Goal: Contribute content: Contribute content

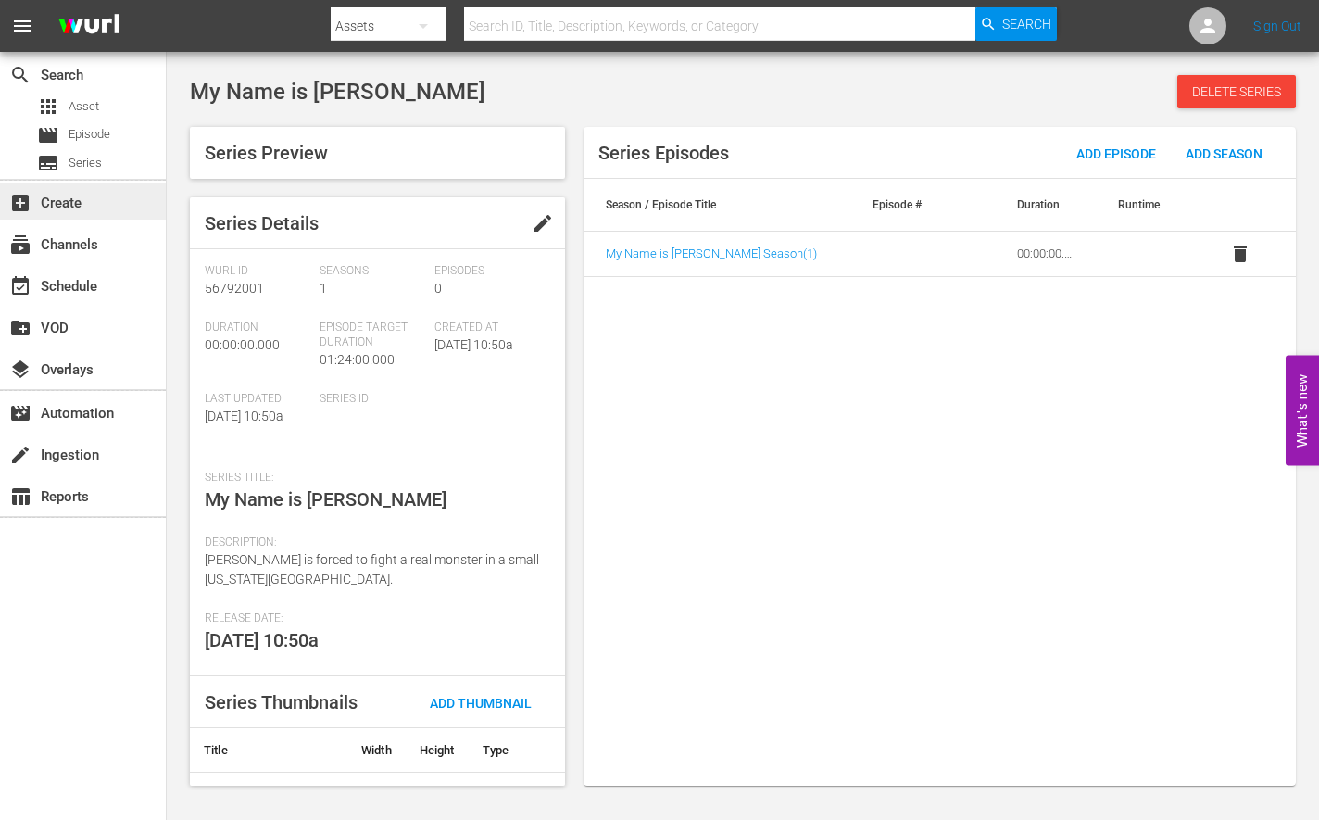
click at [113, 207] on div "add_box Create" at bounding box center [83, 200] width 166 height 37
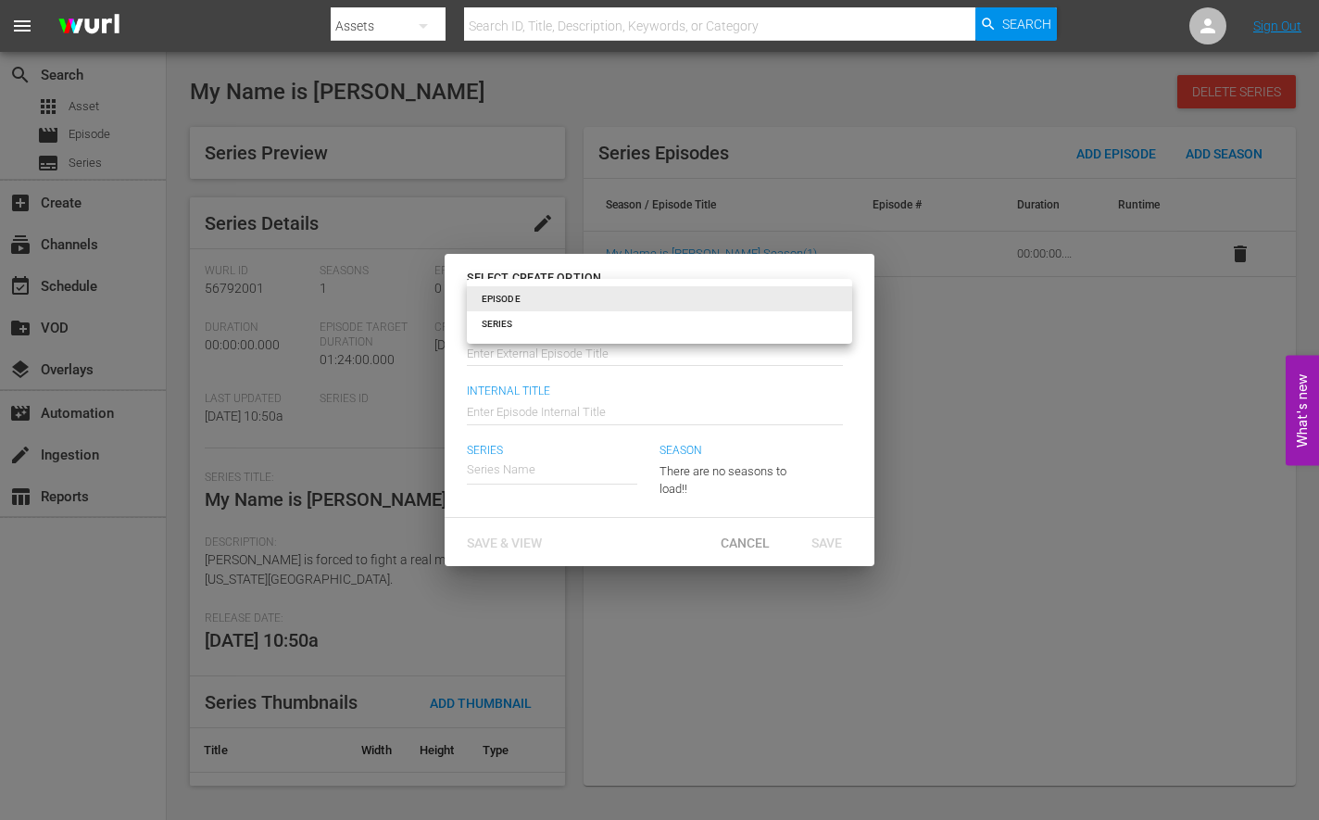
click at [546, 303] on body "menu Search By Assets Search ID, Title, Description, Keywords, or Category Sear…" at bounding box center [659, 410] width 1319 height 820
click at [542, 317] on li "SERIES" at bounding box center [659, 323] width 385 height 25
type input "series"
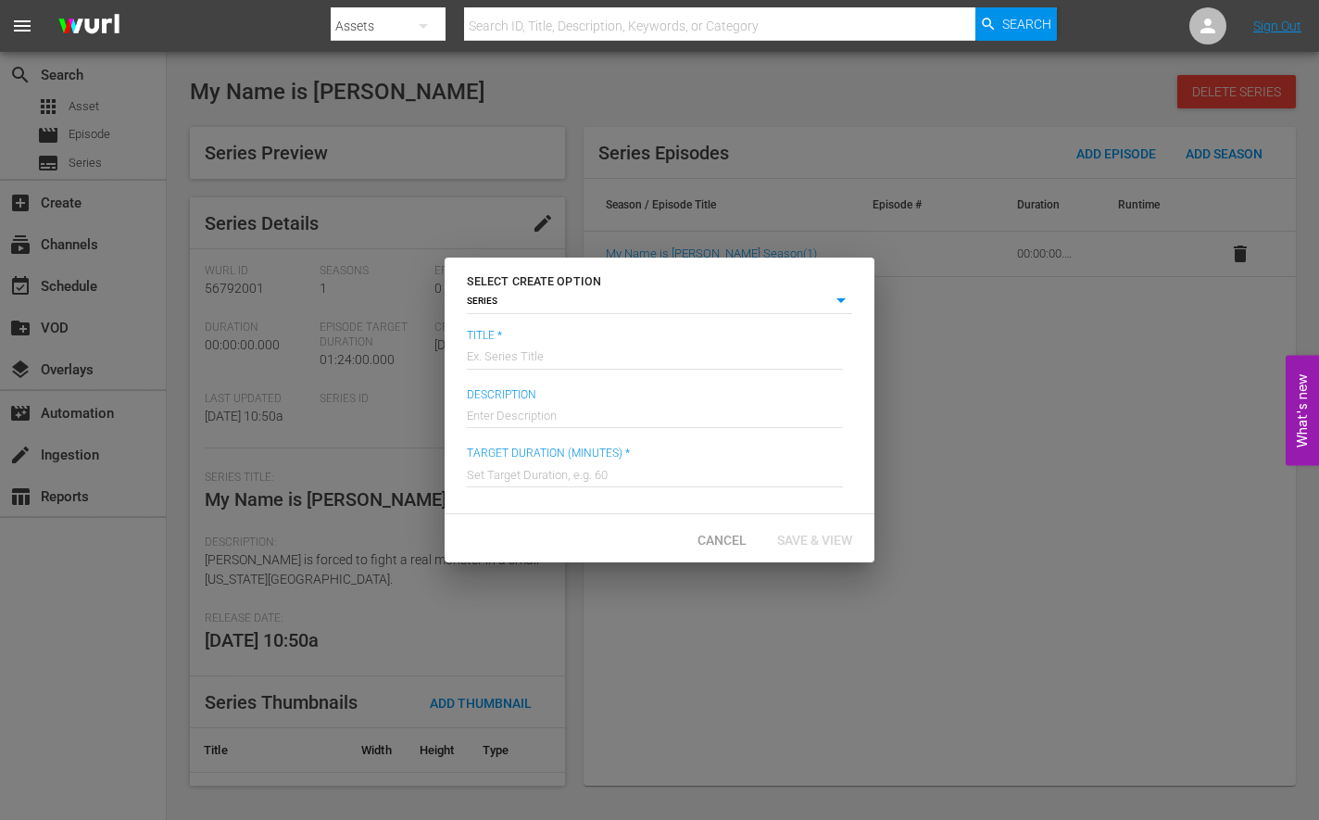
click at [544, 344] on input "text" at bounding box center [655, 355] width 376 height 44
type input "A Cowgirl's Song"
click at [611, 408] on input "text" at bounding box center [655, 413] width 376 height 44
paste input "A coming-of-age drama that follows an aspiring but adrift teen singer."
type input "A coming-of-age drama that follows an aspiring but adrift teen singer."
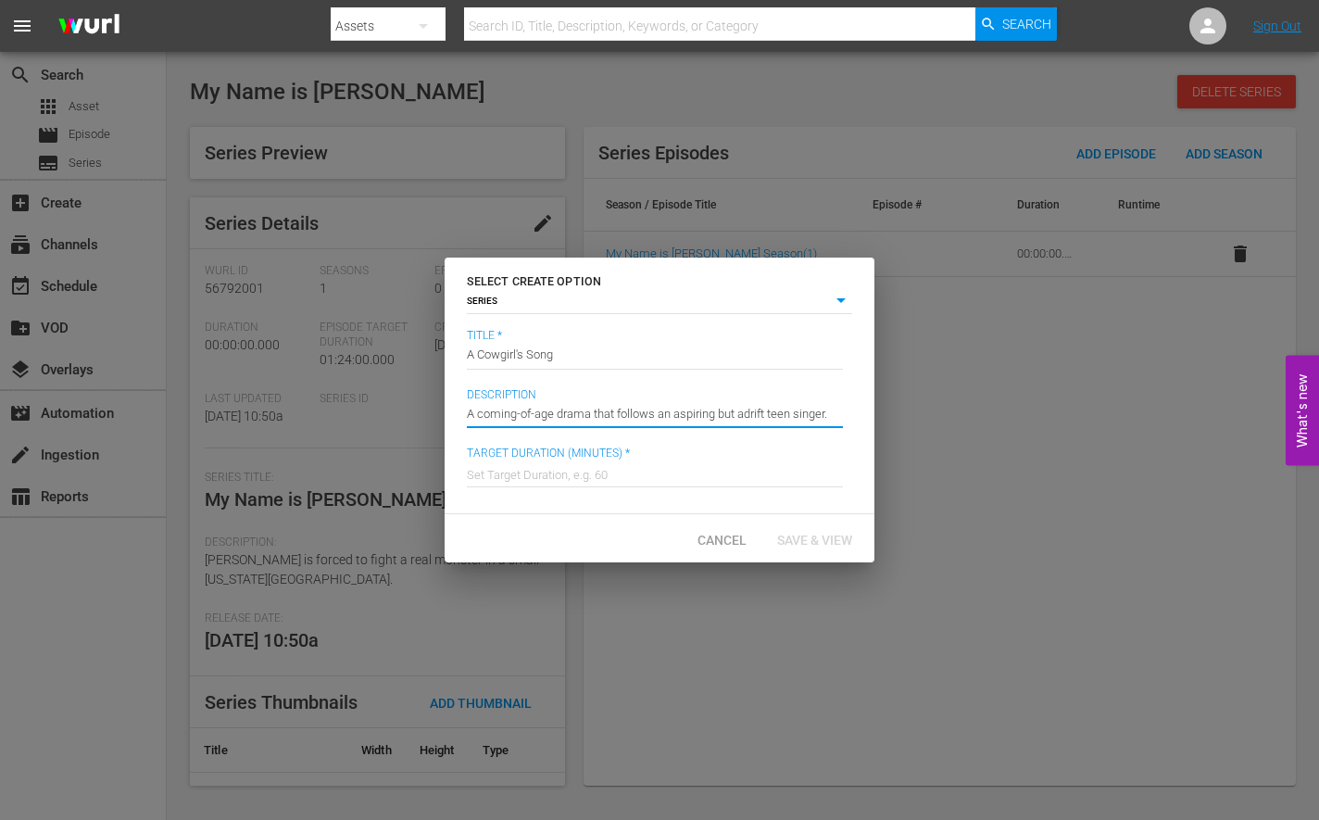
click at [524, 467] on input "text" at bounding box center [655, 472] width 376 height 44
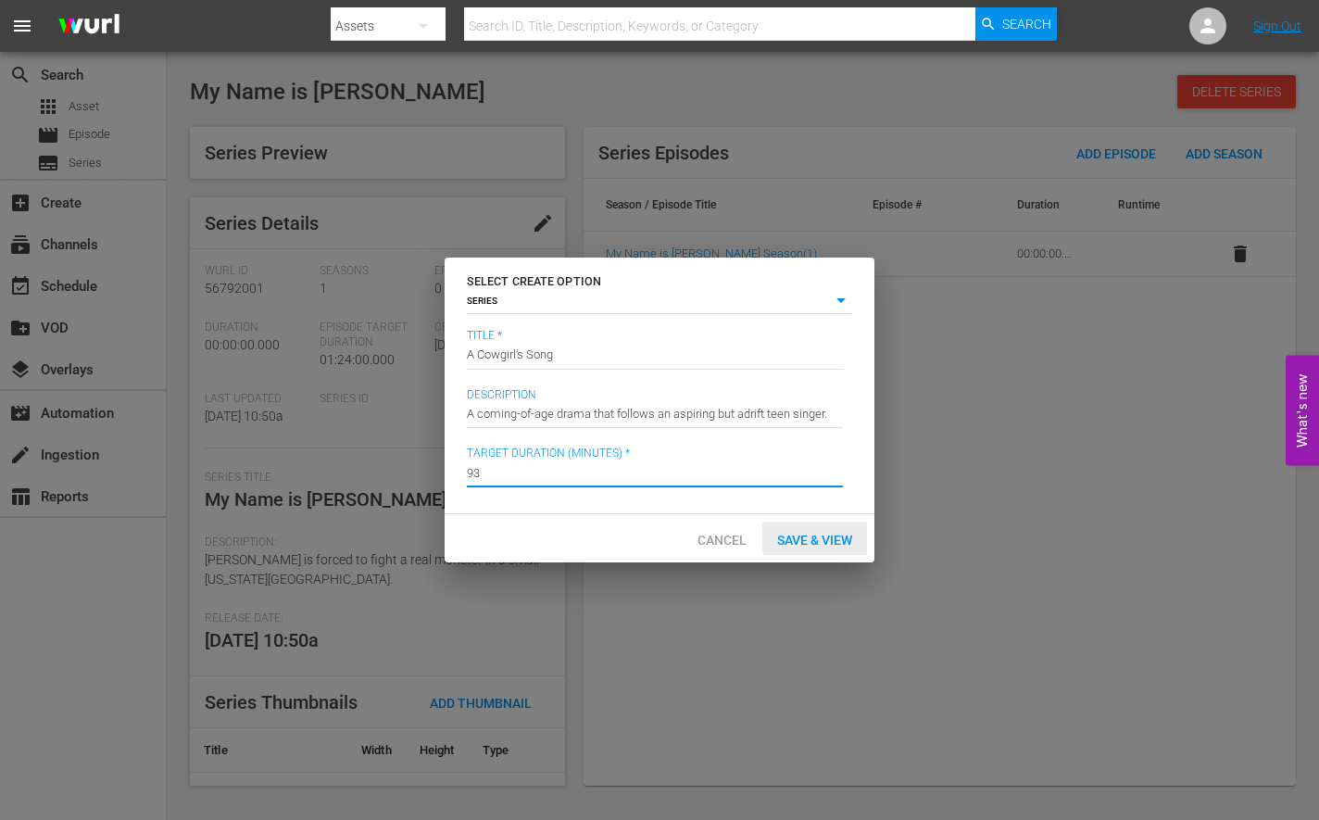
type input "93"
click at [821, 543] on span "Save & View" at bounding box center [814, 540] width 105 height 15
type input "episode"
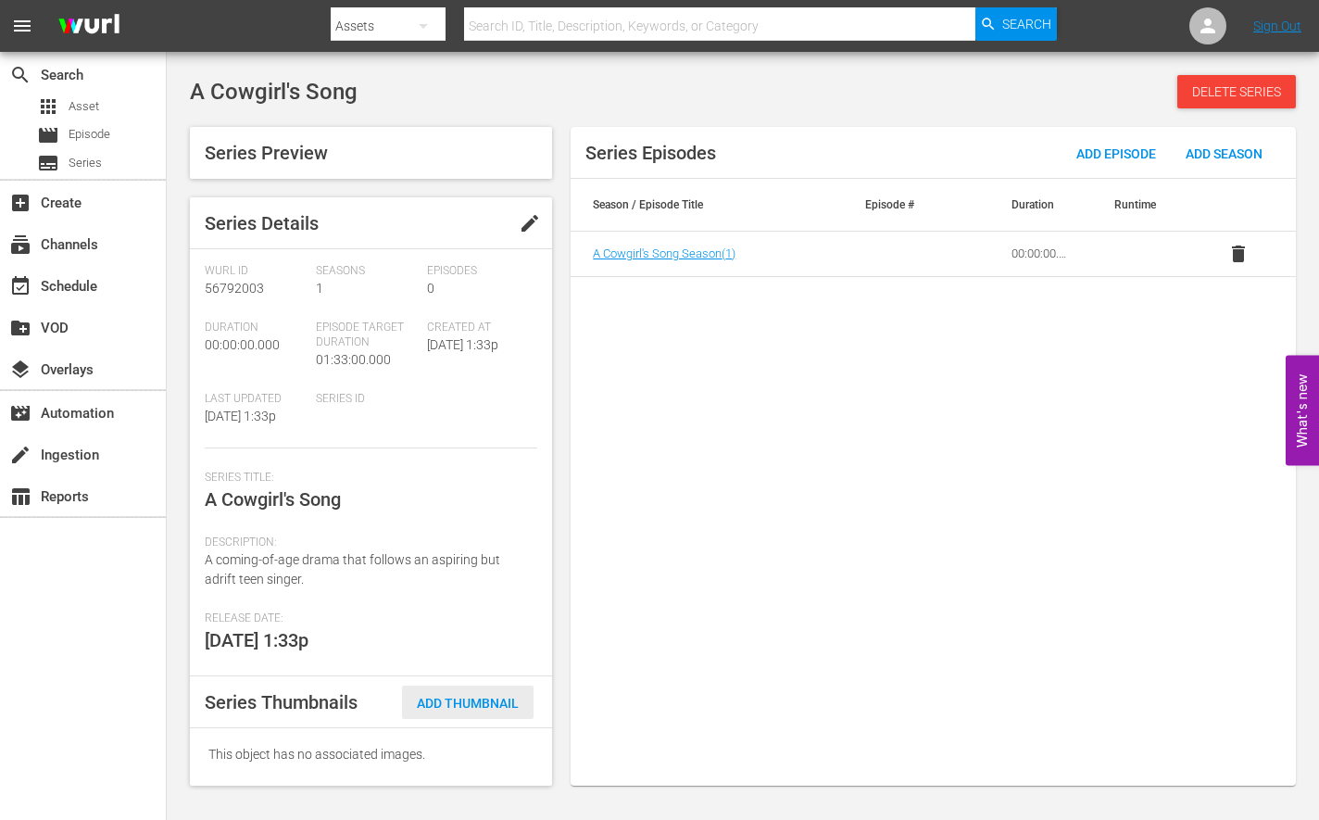
click at [473, 706] on span "Add Thumbnail" at bounding box center [468, 703] width 132 height 15
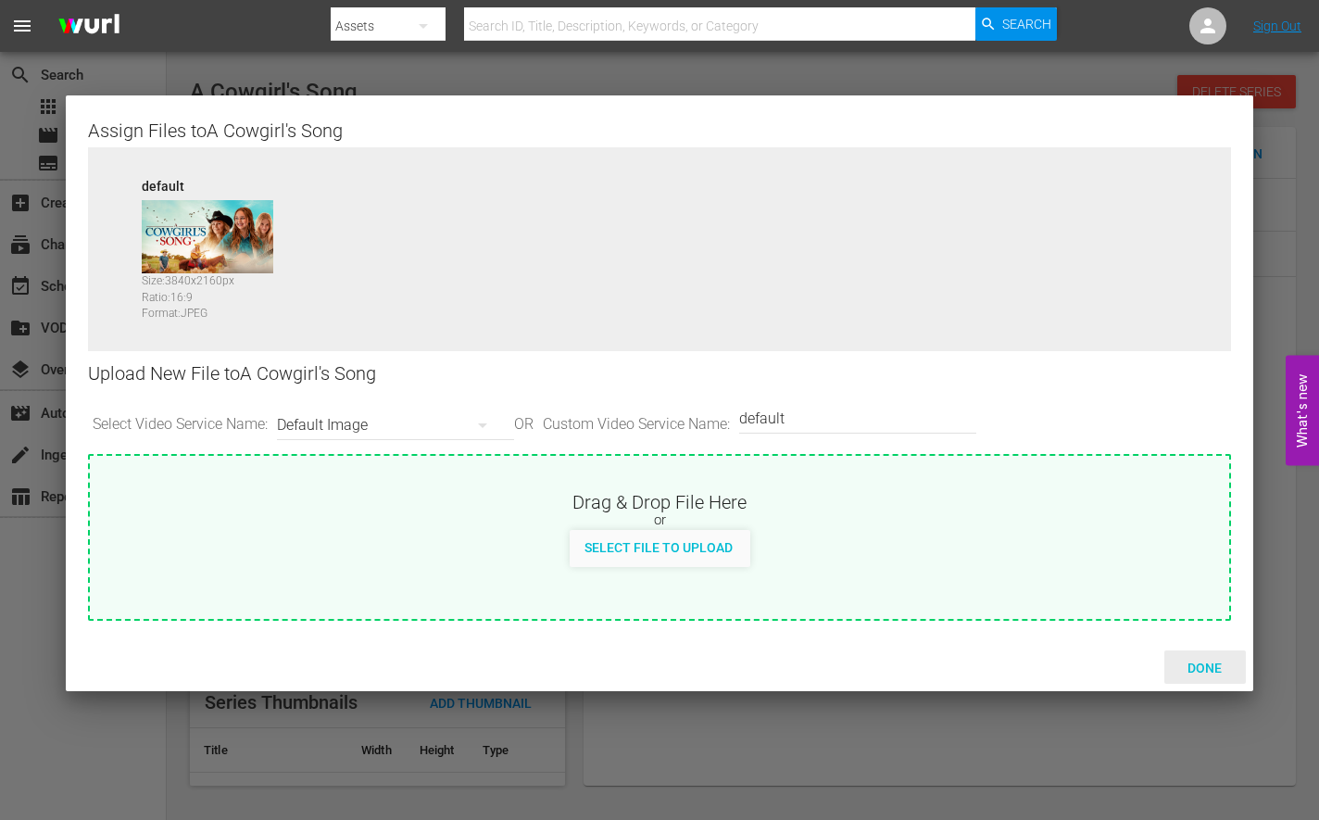
click at [1212, 668] on span "Done" at bounding box center [1205, 667] width 64 height 15
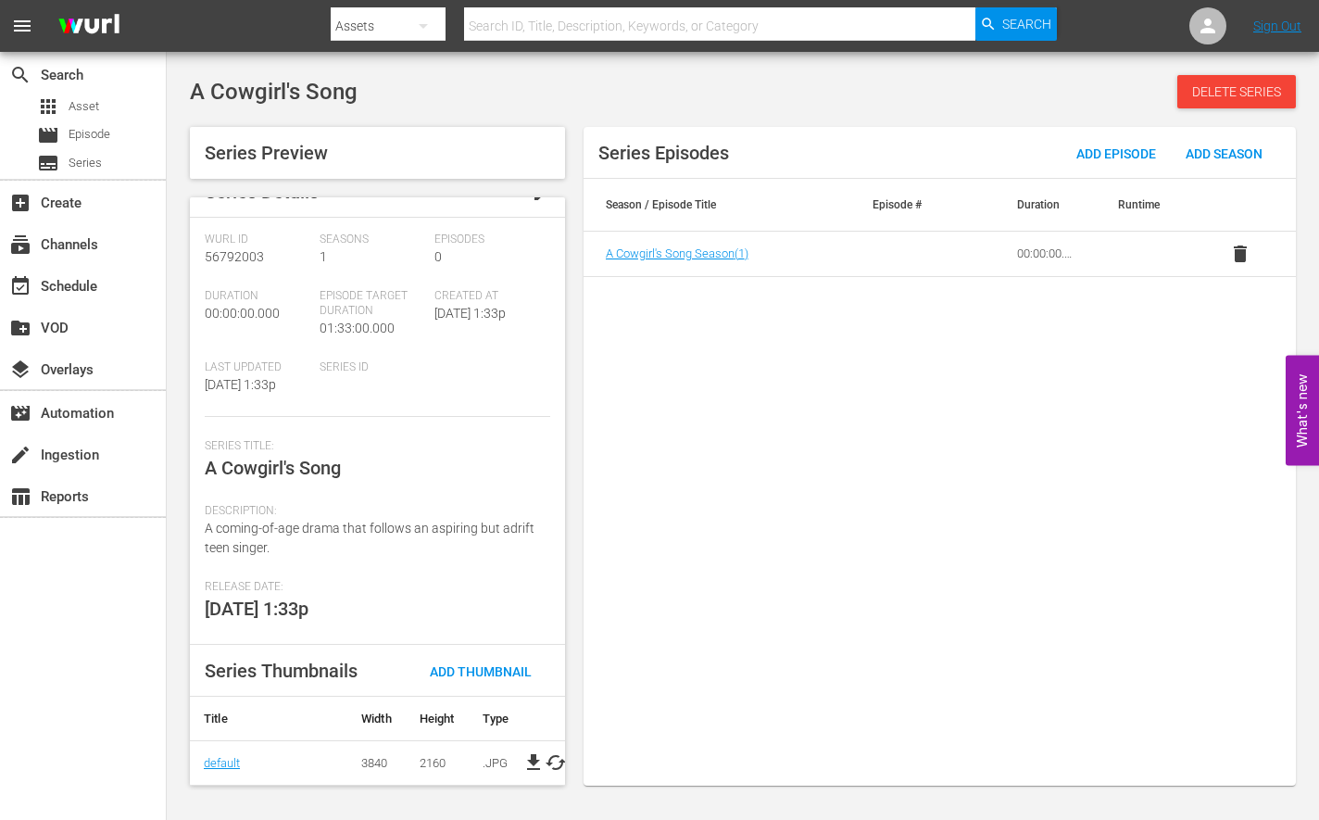
scroll to position [44, 10]
click at [551, 751] on span "cached" at bounding box center [554, 762] width 22 height 22
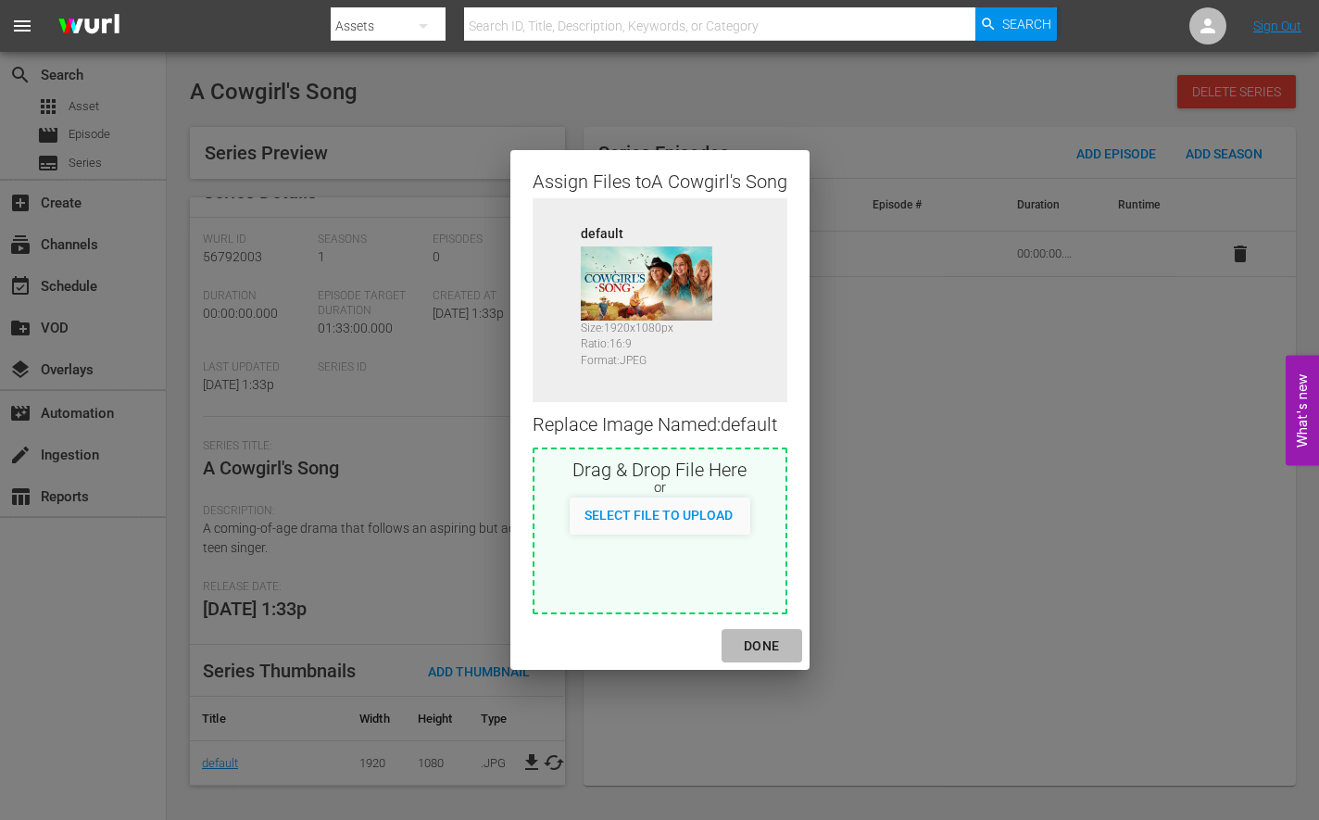
click at [763, 644] on div "DONE" at bounding box center [761, 646] width 65 height 23
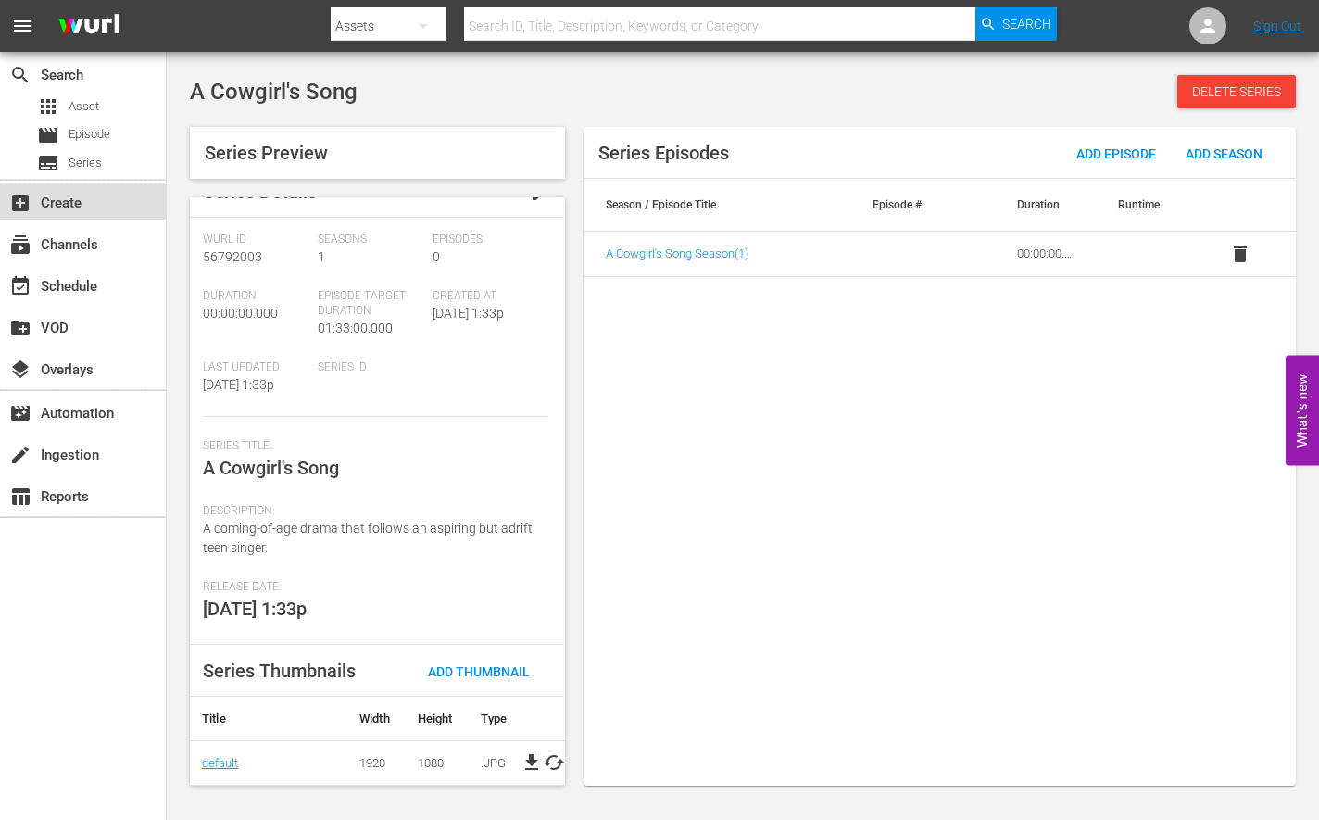
click at [102, 210] on div "add_box Create" at bounding box center [83, 200] width 166 height 37
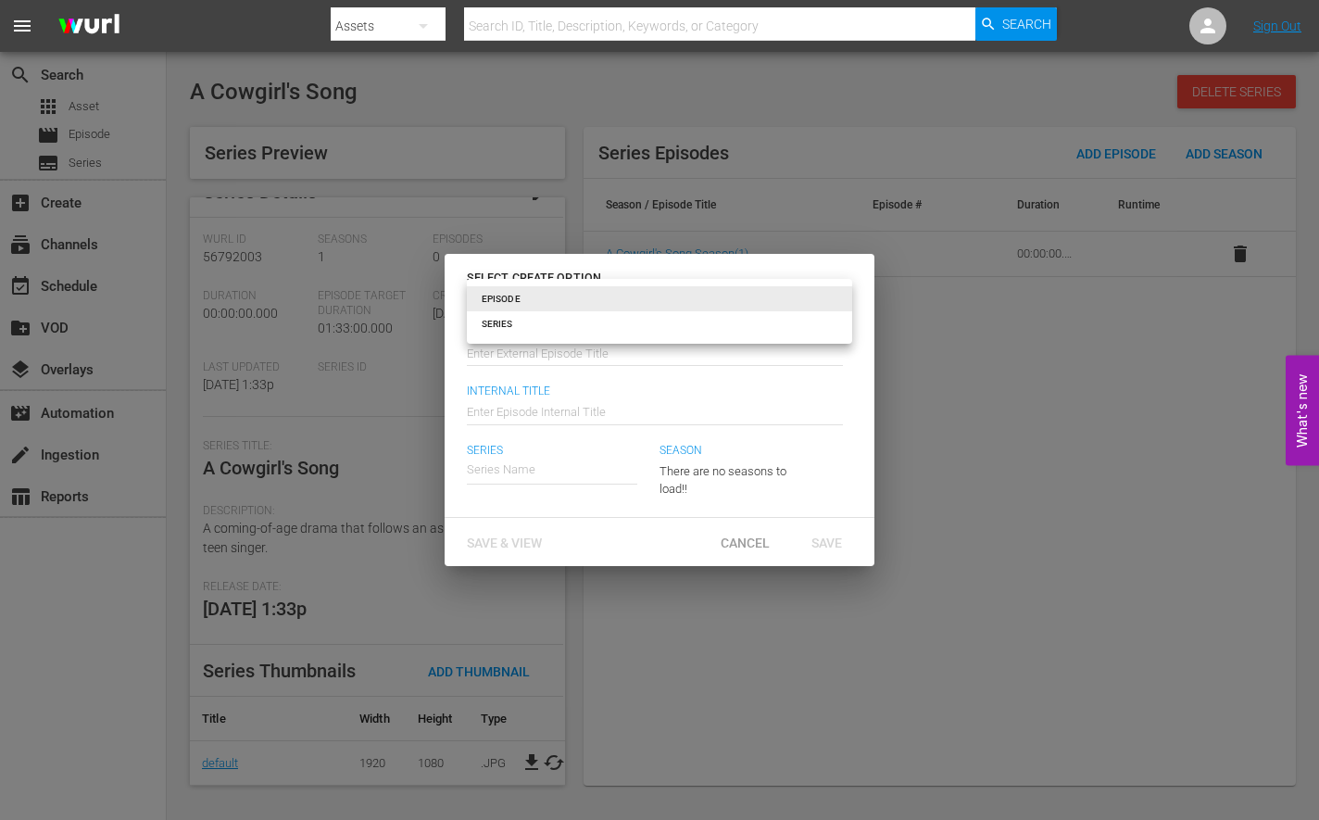
click at [643, 301] on body "menu Search By Assets Search ID, Title, Description, Keywords, or Category Sear…" at bounding box center [659, 410] width 1319 height 820
click at [614, 322] on li "SERIES" at bounding box center [659, 323] width 385 height 25
type input "series"
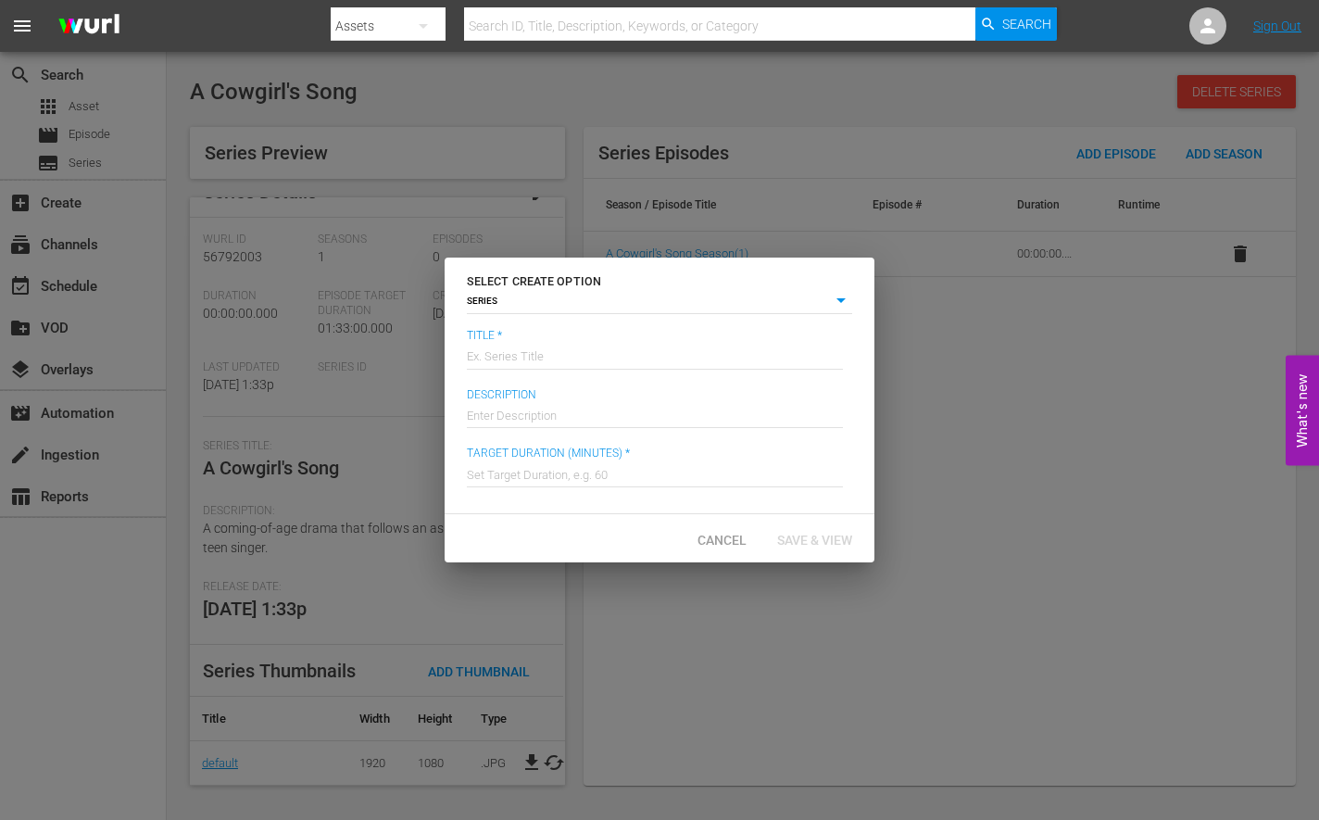
click at [573, 353] on input "text" at bounding box center [655, 355] width 376 height 44
type input "My Son, My Son, What Have Ye Done"
click at [482, 414] on input "text" at bounding box center [655, 413] width 376 height 44
paste input "A man begins to experience mystifying events that lead him to slay his mother w…"
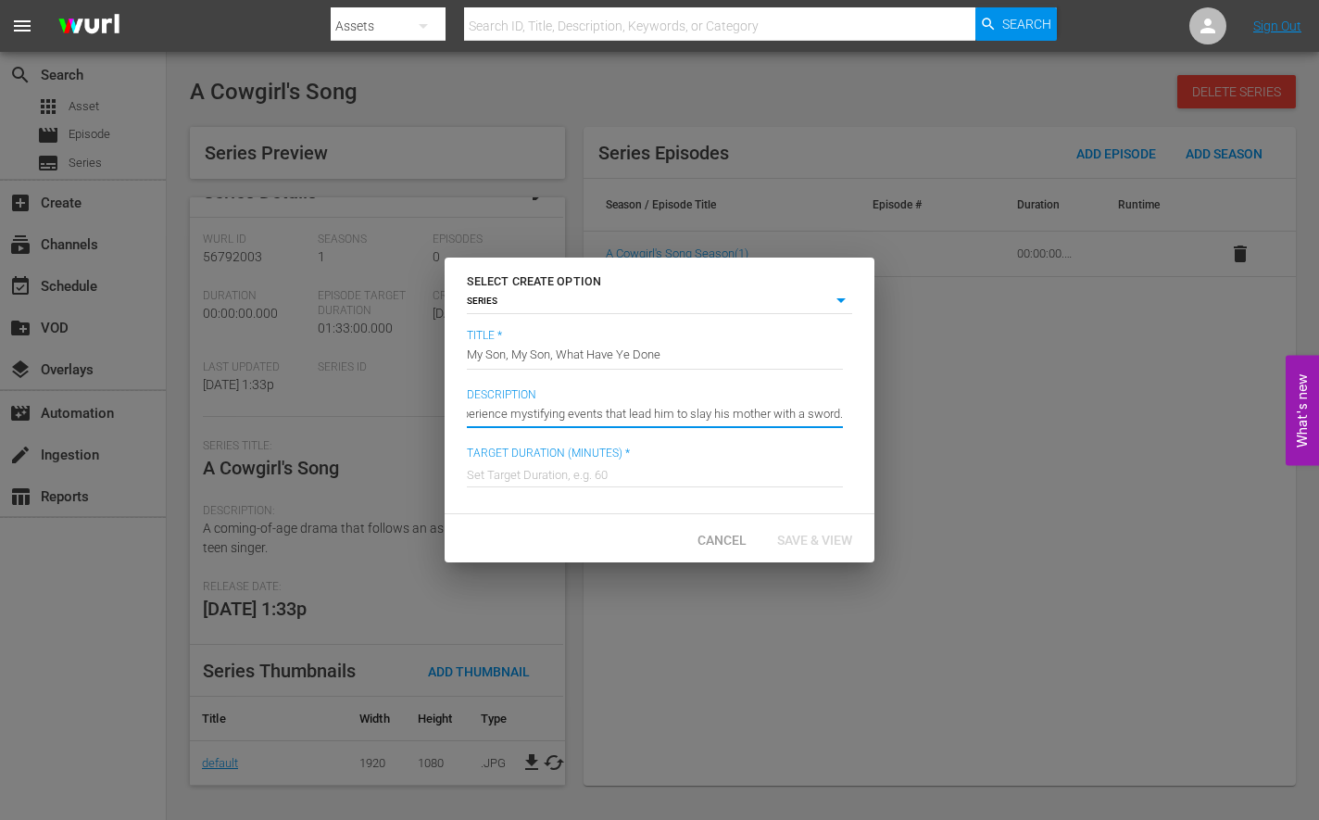
type input "A man begins to experience mystifying events that lead him to slay his mother w…"
click at [525, 471] on input "text" at bounding box center [655, 472] width 376 height 44
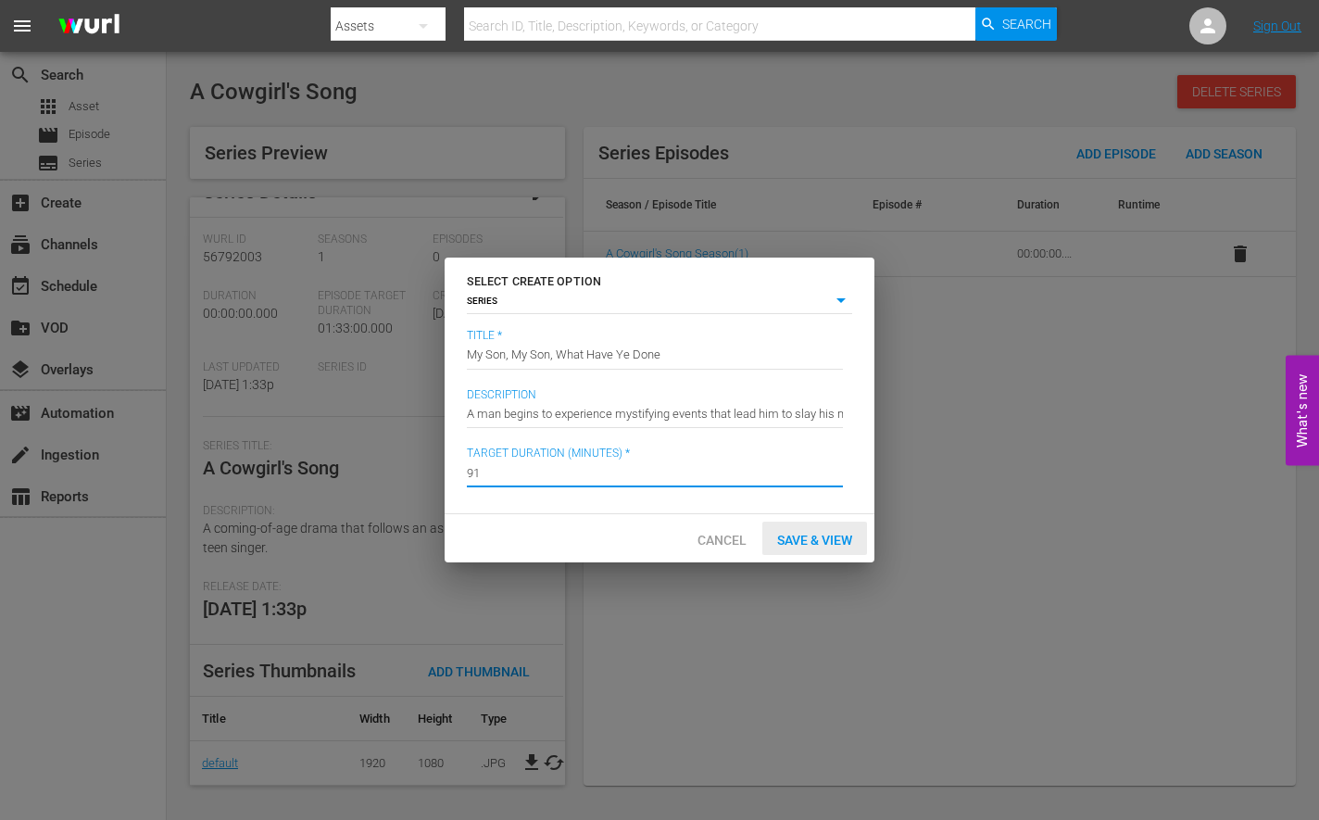
type input "91"
click at [801, 539] on span "Save & View" at bounding box center [814, 540] width 105 height 15
type input "episode"
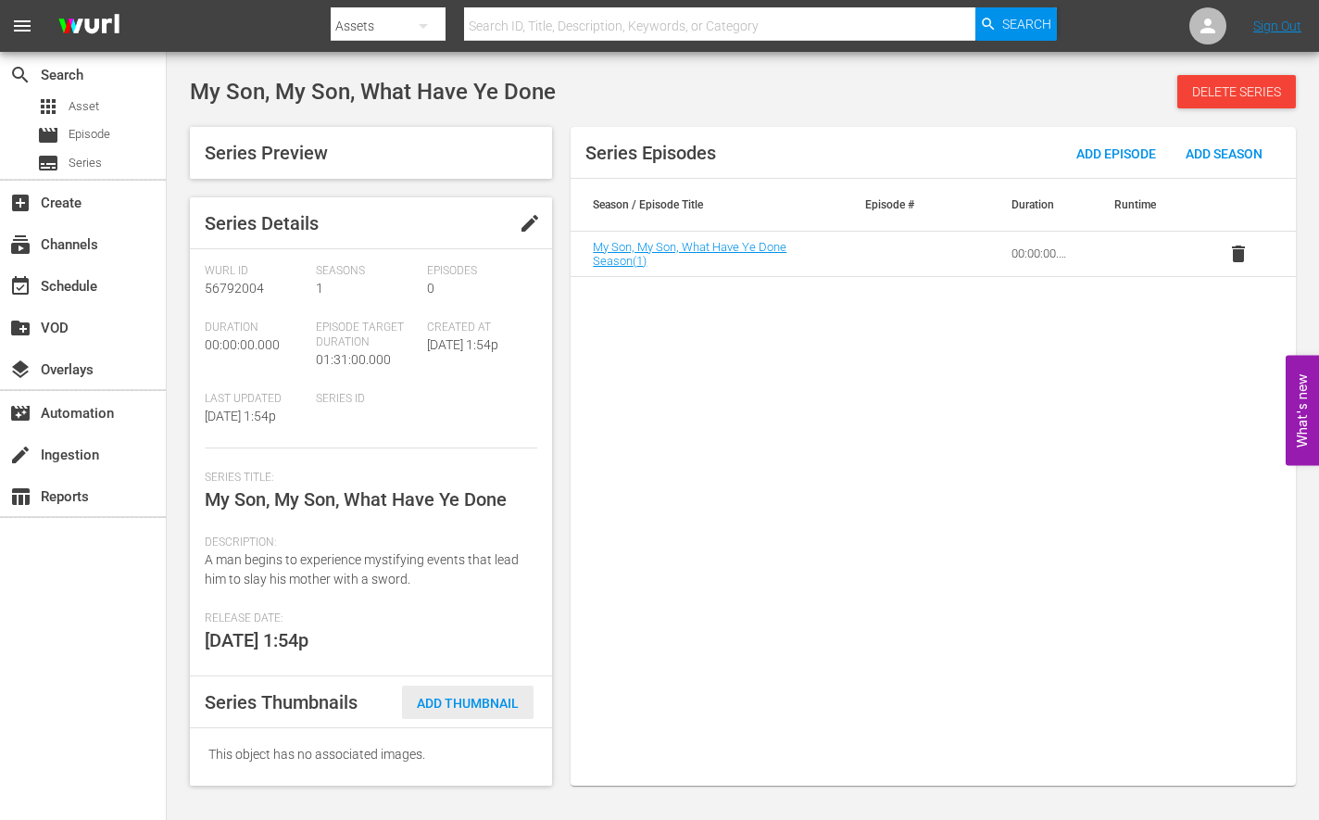
click at [481, 697] on span "Add Thumbnail" at bounding box center [468, 703] width 132 height 15
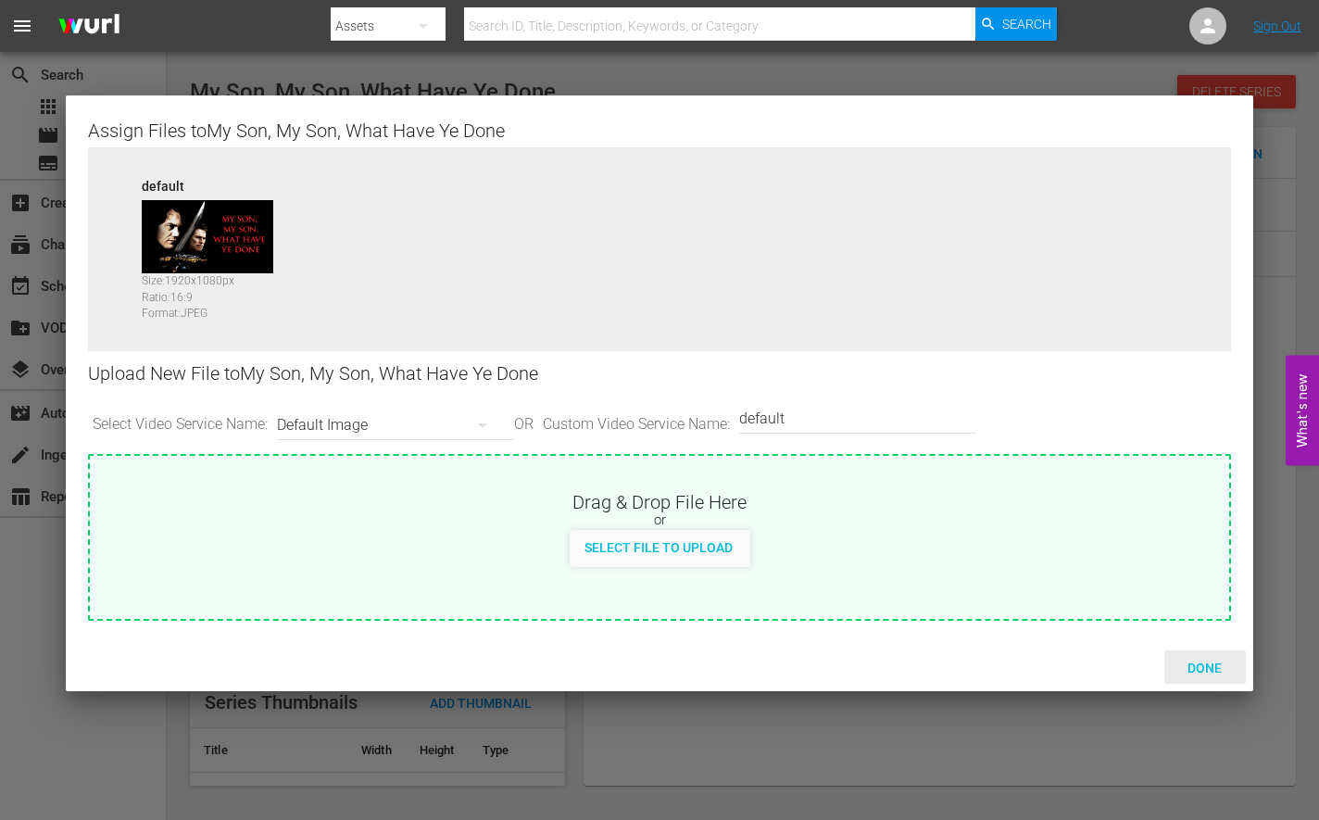
click at [1206, 666] on span "Done" at bounding box center [1205, 667] width 64 height 15
